Goal: Task Accomplishment & Management: Use online tool/utility

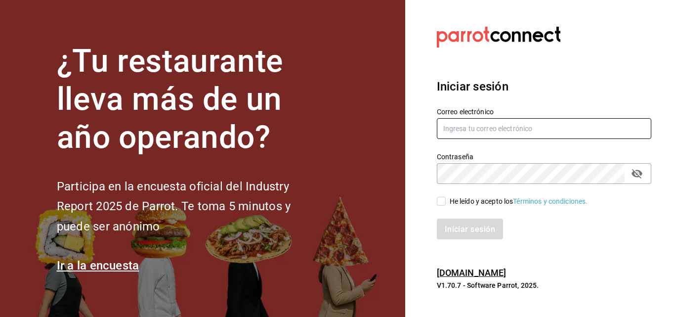
type input "marco.maynez@grupocosteno.com"
click at [449, 206] on span "He leído y acepto los Términos y condiciones." at bounding box center [517, 201] width 142 height 10
click at [446, 206] on input "He leído y acepto los Términos y condiciones." at bounding box center [441, 201] width 9 height 9
checkbox input "true"
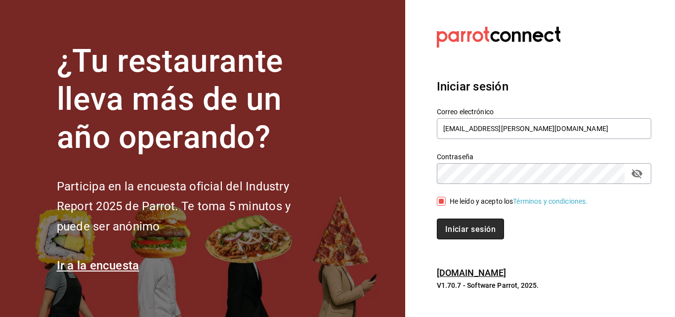
click at [480, 230] on font "Iniciar sesión" at bounding box center [471, 228] width 50 height 9
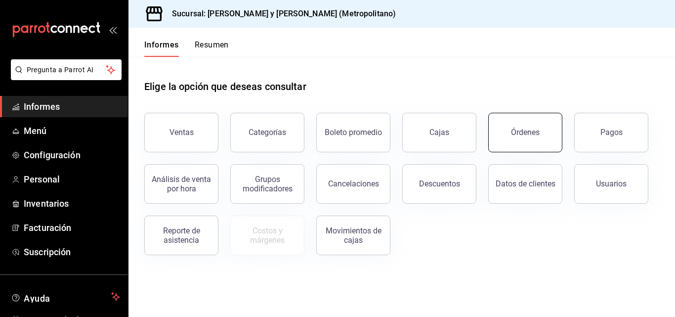
click at [549, 128] on button "Órdenes" at bounding box center [526, 133] width 74 height 40
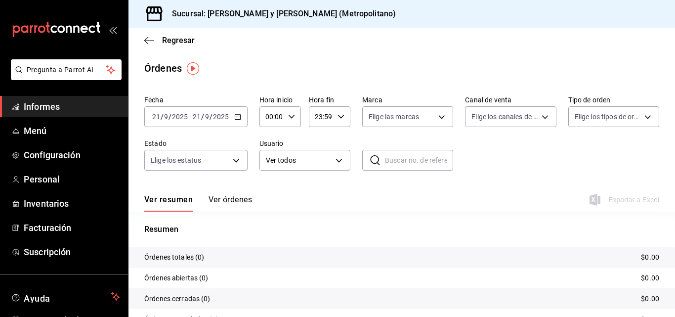
click at [289, 119] on icon "button" at bounding box center [291, 116] width 7 height 7
click at [241, 120] on div at bounding box center [337, 158] width 675 height 317
click at [240, 118] on \(Stroke\) "button" at bounding box center [238, 116] width 6 height 5
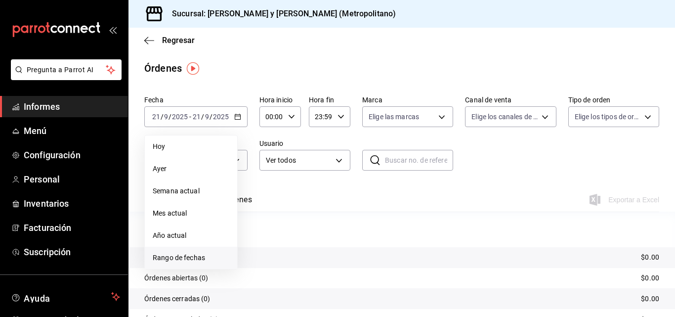
click at [198, 256] on font "Rango de fechas" at bounding box center [179, 258] width 52 height 8
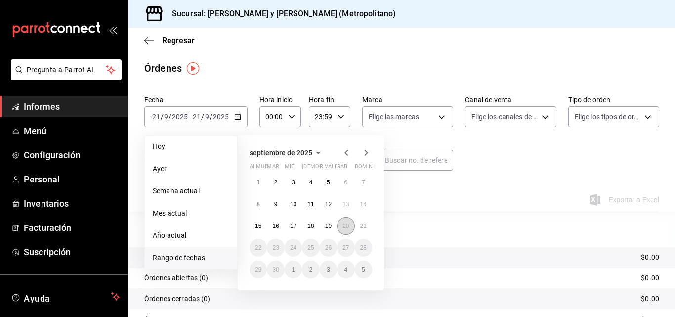
click at [348, 225] on font "20" at bounding box center [346, 226] width 6 height 7
click at [360, 225] on font "21" at bounding box center [363, 226] width 6 height 7
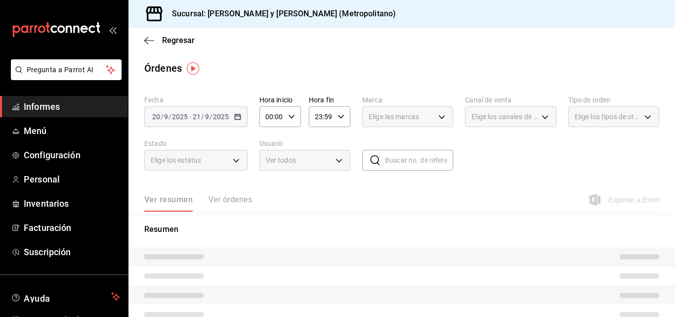
click at [299, 120] on div "00:00 Hora inicio" at bounding box center [281, 116] width 42 height 21
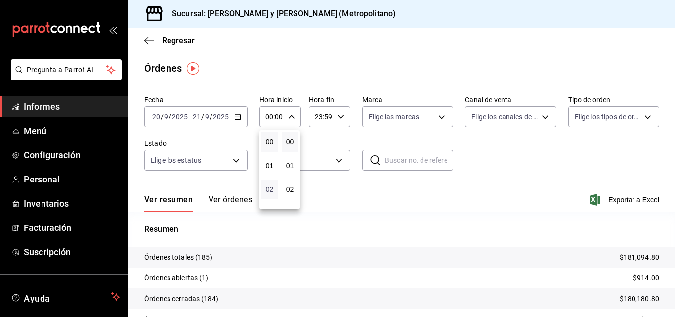
scroll to position [49, 0]
click at [270, 167] on font "03" at bounding box center [270, 164] width 8 height 8
type input "03:00"
click at [526, 180] on div at bounding box center [337, 158] width 675 height 317
click at [609, 200] on font "Exportar a Excel" at bounding box center [634, 200] width 51 height 8
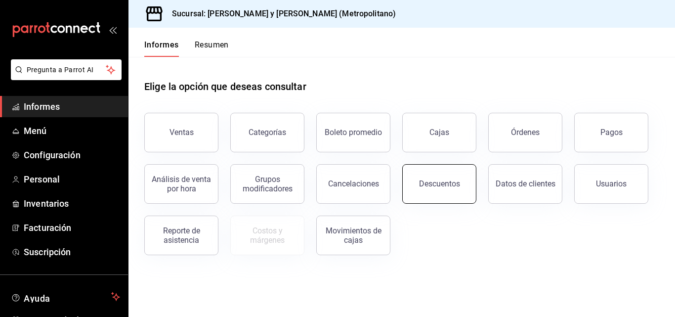
click at [458, 190] on button "Descuentos" at bounding box center [440, 184] width 74 height 40
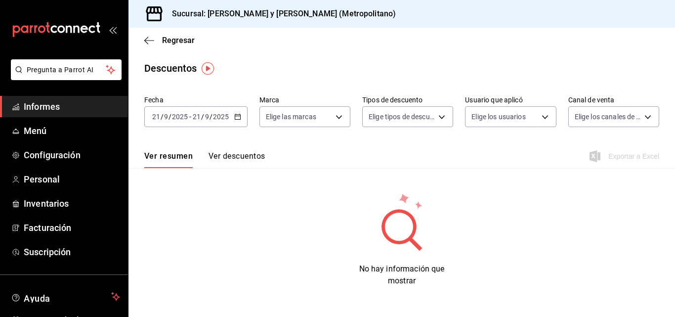
click at [243, 121] on div "2025-09-21 21 / 9 / 2025 - 2025-09-21 21 / 9 / 2025" at bounding box center [195, 116] width 103 height 21
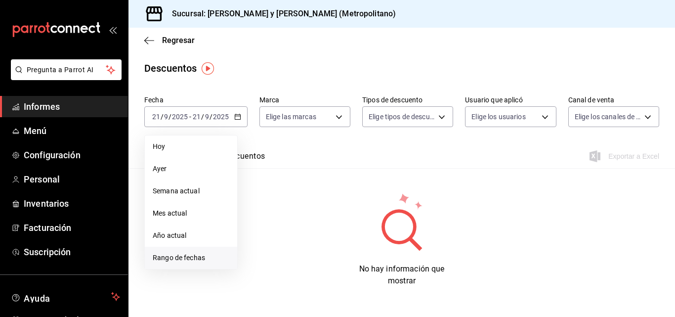
click at [204, 255] on font "Rango de fechas" at bounding box center [179, 258] width 52 height 8
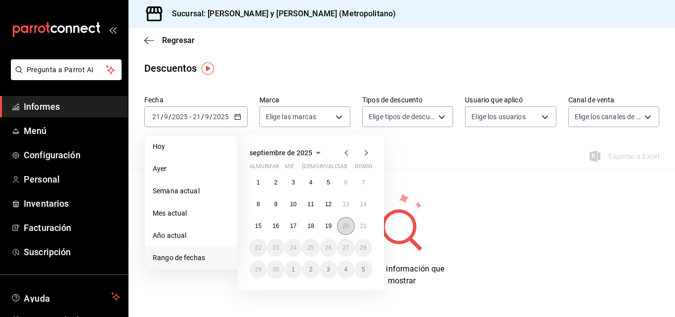
click at [350, 225] on button "20" at bounding box center [345, 226] width 17 height 18
click at [363, 228] on font "21" at bounding box center [363, 226] width 6 height 7
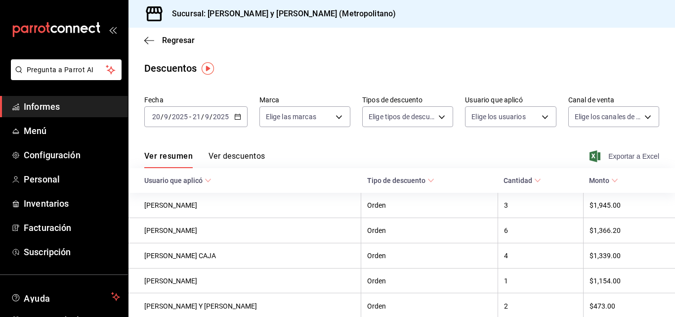
click at [609, 157] on font "Exportar a Excel" at bounding box center [634, 156] width 51 height 8
click at [50, 99] on link "Informes" at bounding box center [64, 106] width 128 height 21
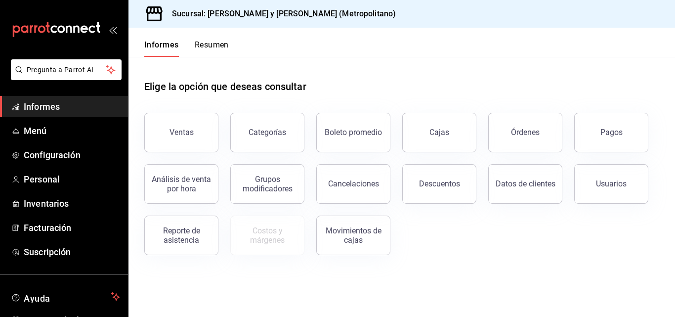
click at [184, 137] on button "Ventas" at bounding box center [181, 133] width 74 height 40
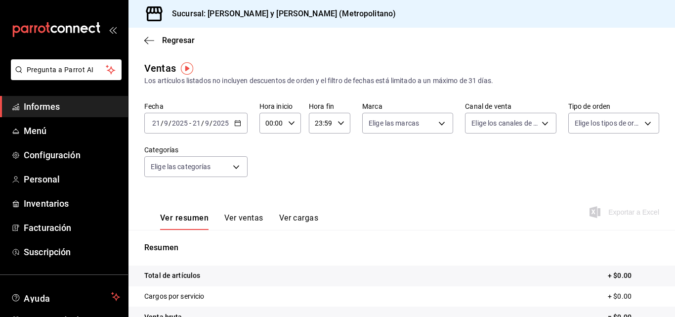
click at [242, 125] on div "2025-09-21 21 / 9 / 2025 - 2025-09-21 21 / 9 / 2025" at bounding box center [195, 123] width 103 height 21
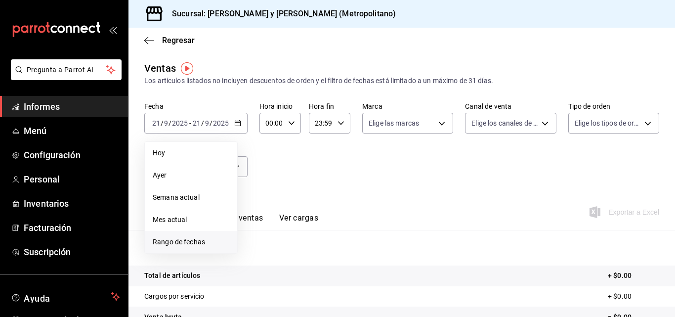
click at [187, 238] on font "Rango de fechas" at bounding box center [179, 242] width 52 height 8
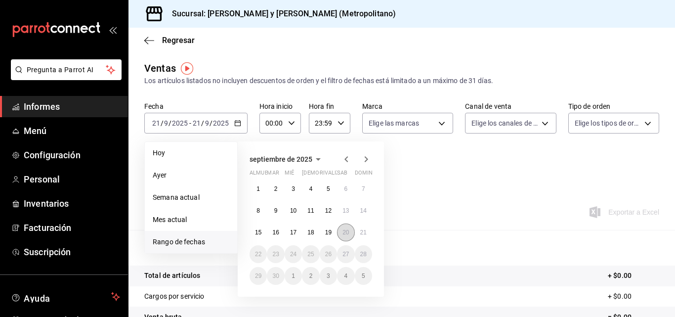
click at [341, 231] on button "20" at bounding box center [345, 233] width 17 height 18
click at [359, 232] on button "21" at bounding box center [363, 233] width 17 height 18
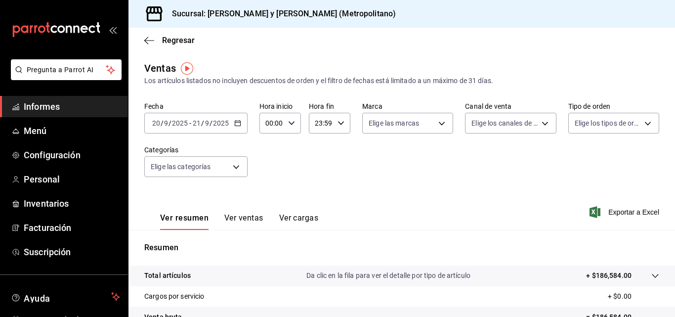
click at [295, 125] on div "00:00 Hora inicio" at bounding box center [281, 123] width 42 height 21
click at [266, 192] on font "04" at bounding box center [270, 194] width 8 height 8
type input "04:00"
click at [405, 196] on div at bounding box center [337, 158] width 675 height 317
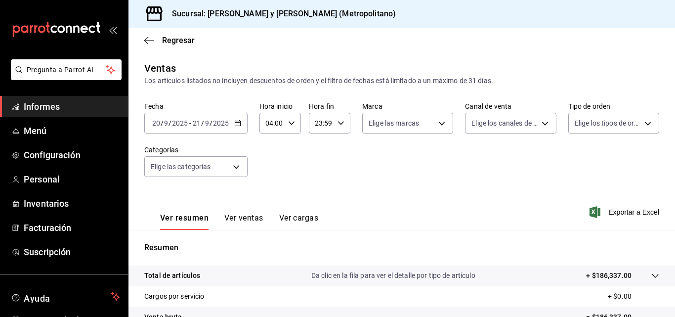
scroll to position [148, 0]
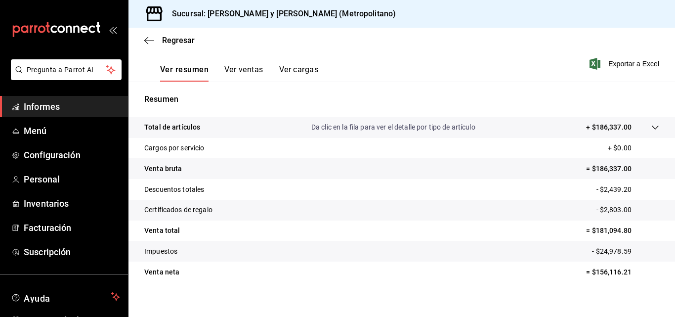
click at [632, 124] on div at bounding box center [646, 127] width 28 height 10
